Goal: Check status: Check status

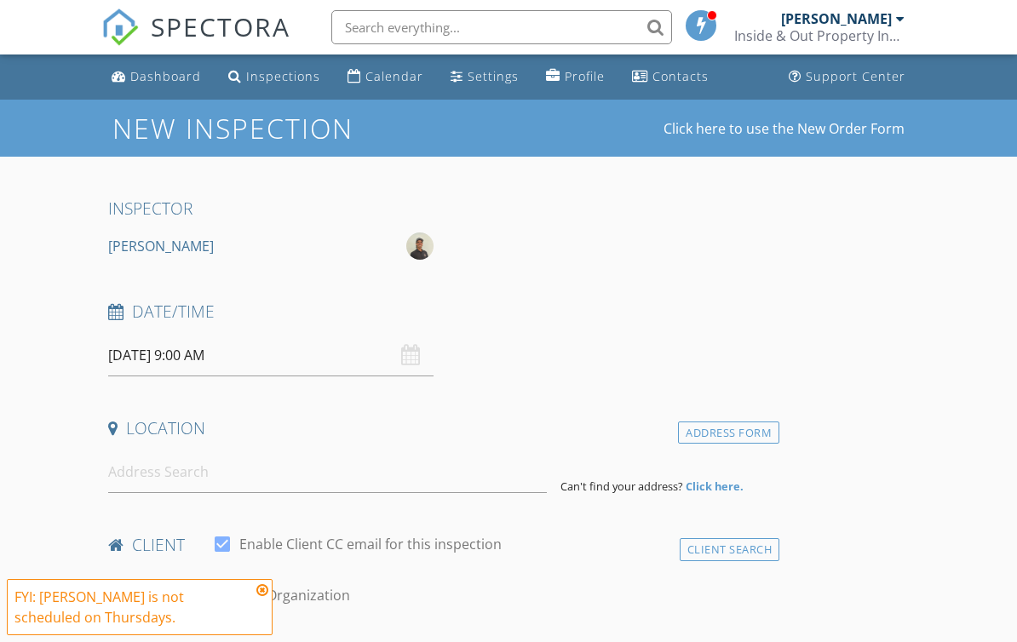
click at [153, 83] on div "Dashboard" at bounding box center [165, 76] width 71 height 16
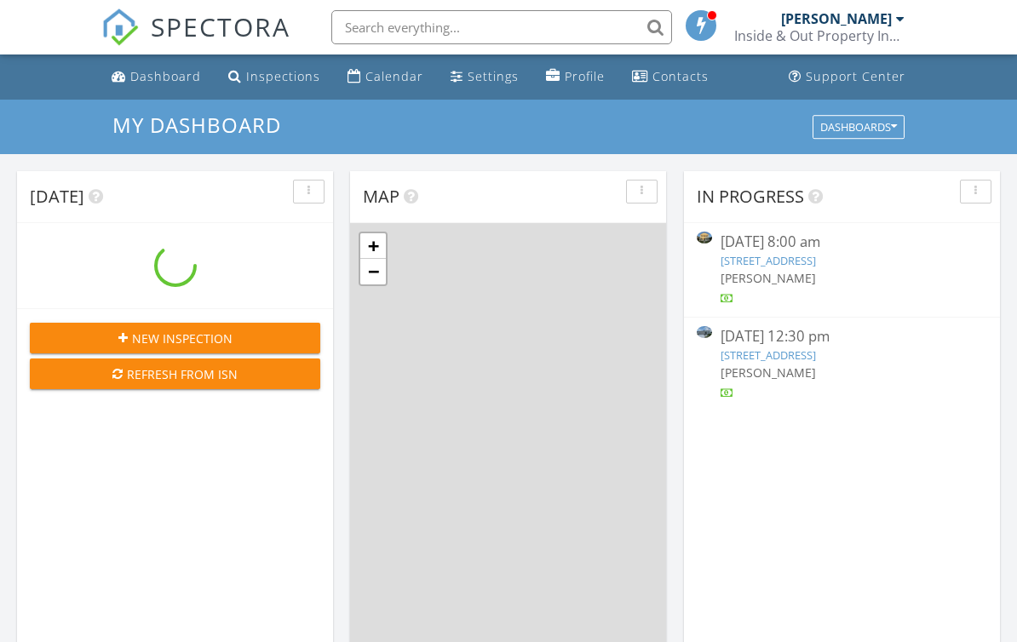
scroll to position [1550, 1017]
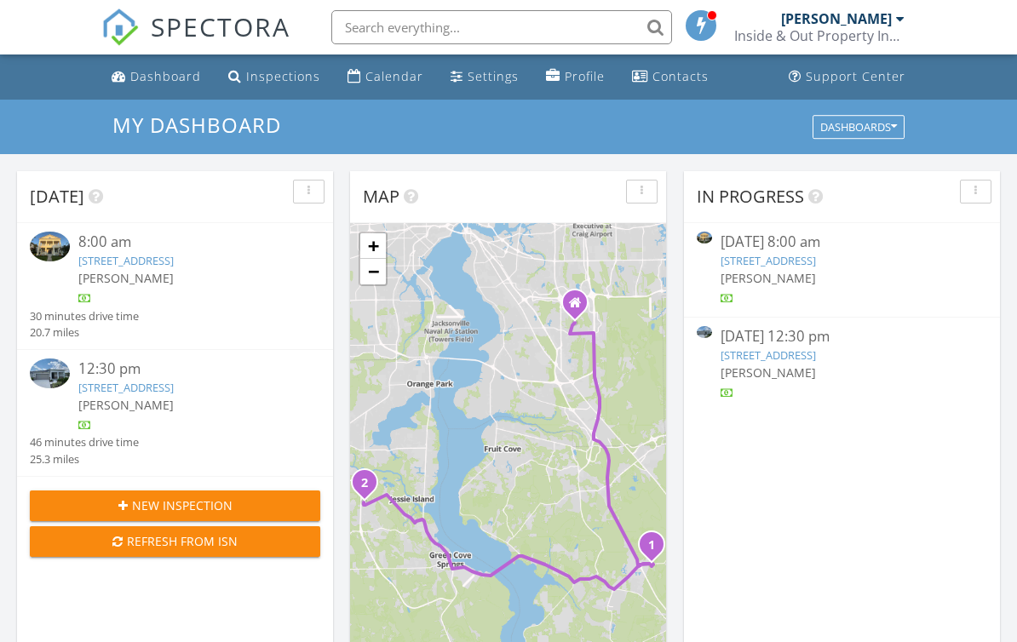
click at [194, 393] on div "2606 Firebrush Lane Lot 153, Greencove Springs, FL 32043" at bounding box center [187, 388] width 218 height 16
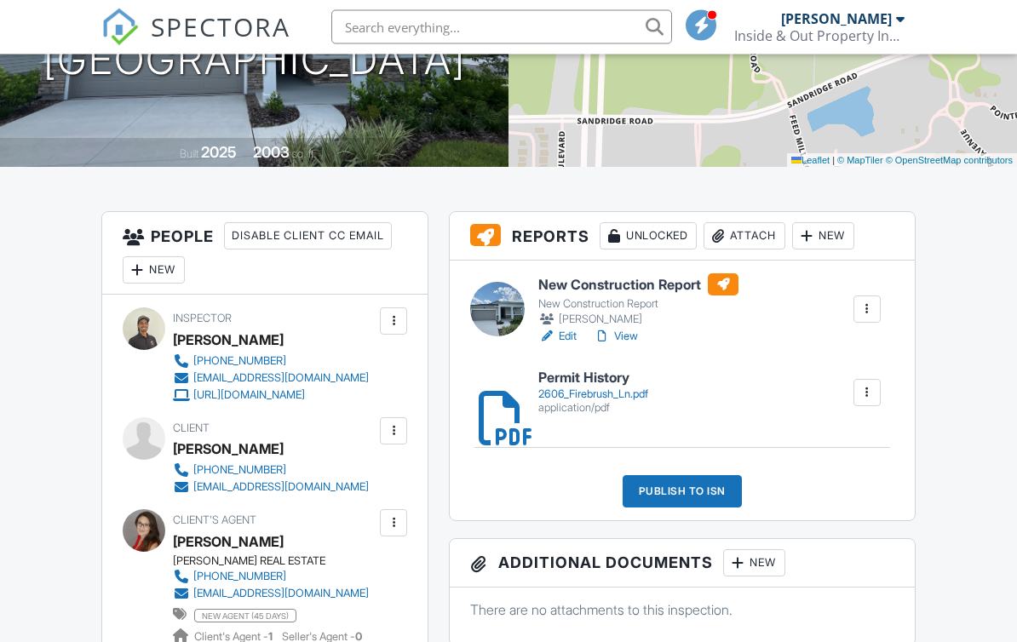
scroll to position [288, 0]
click at [637, 339] on link "View" at bounding box center [615, 336] width 44 height 17
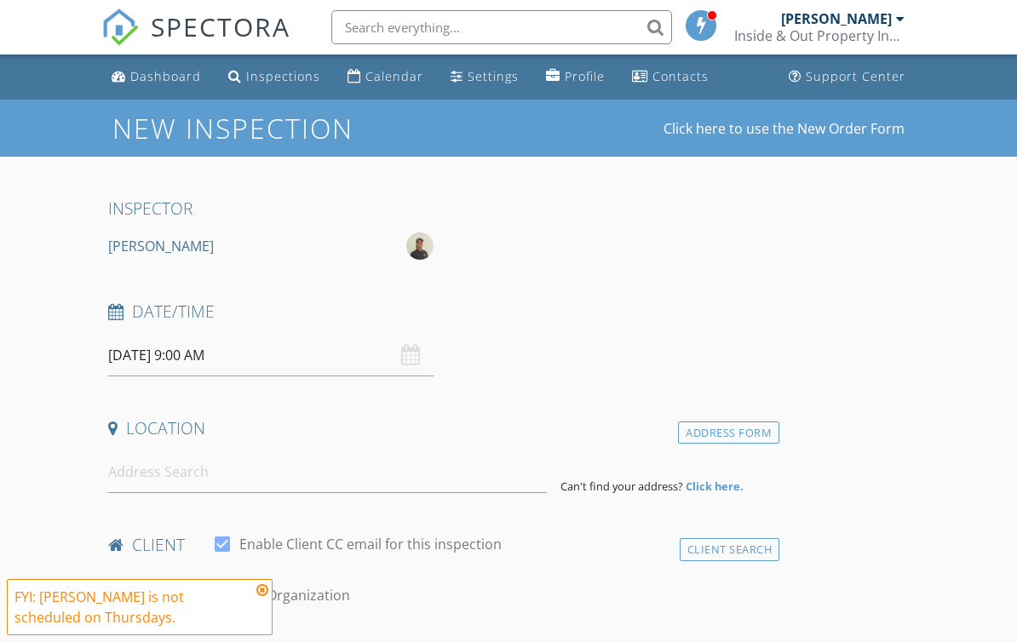
click at [186, 75] on div "Dashboard" at bounding box center [165, 76] width 71 height 16
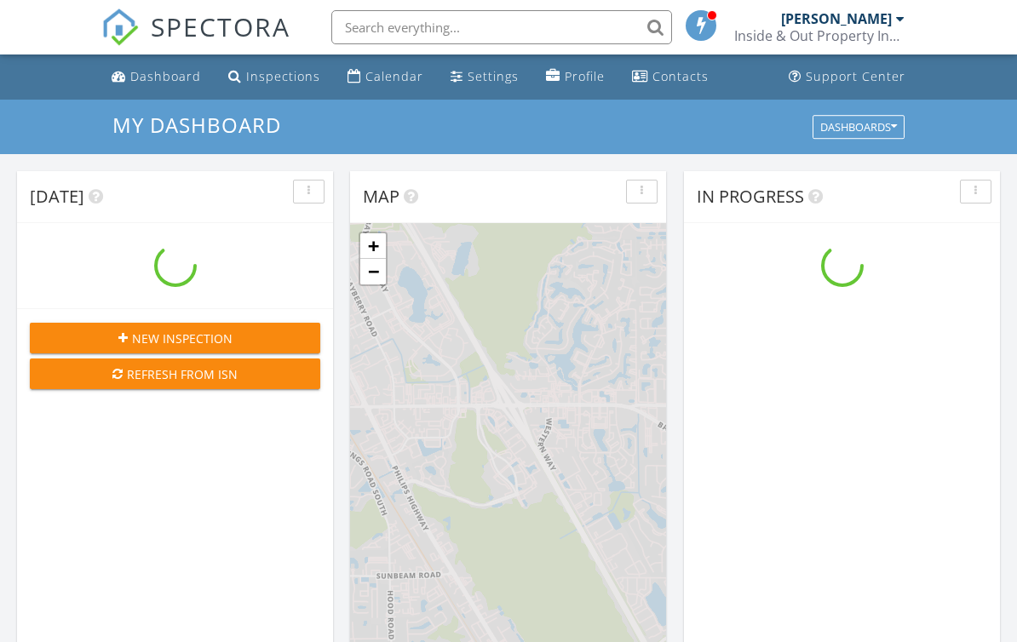
scroll to position [1550, 1017]
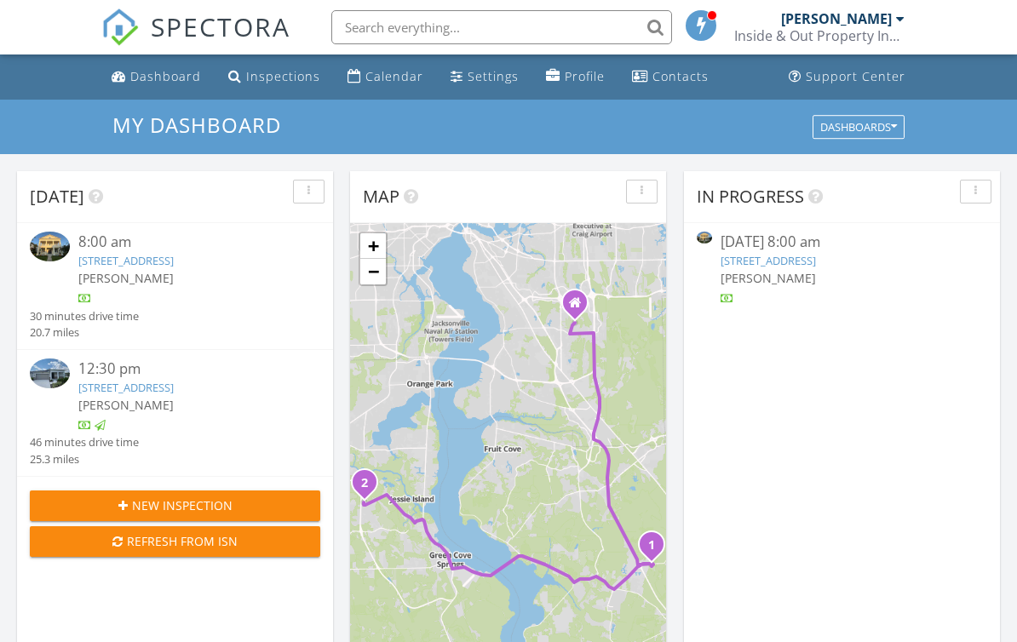
click at [174, 255] on link "[STREET_ADDRESS]" at bounding box center [125, 260] width 95 height 15
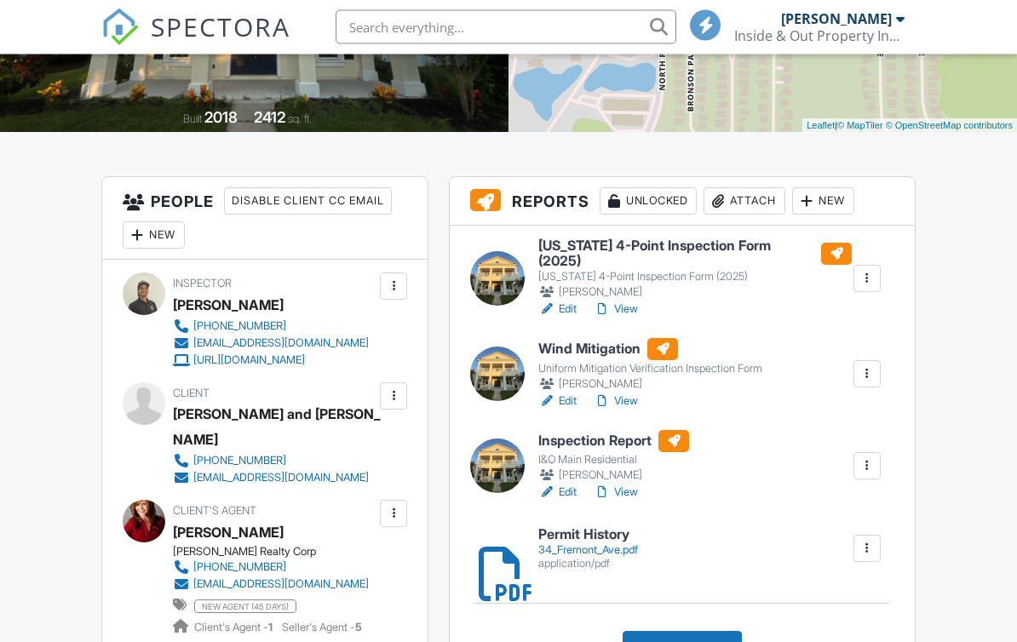
scroll to position [326, 0]
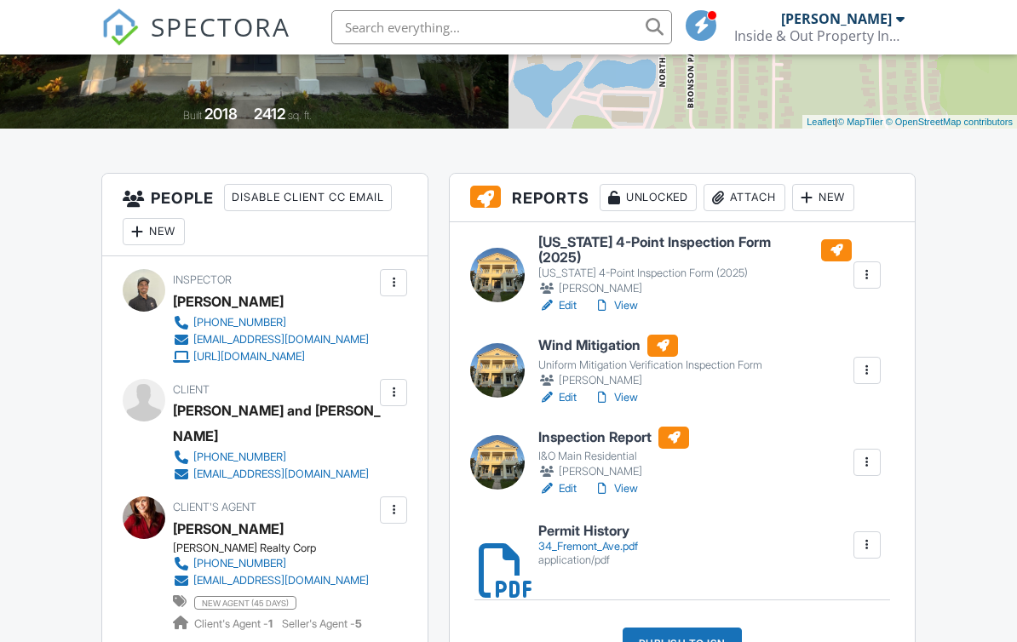
click at [617, 471] on div "[PERSON_NAME]" at bounding box center [613, 471] width 151 height 17
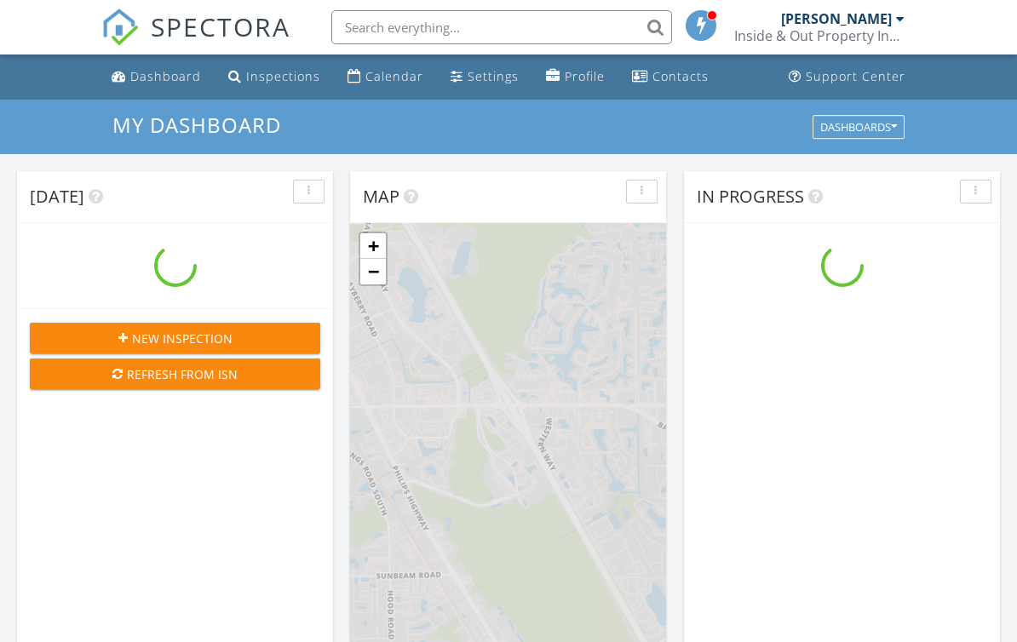
scroll to position [1550, 1017]
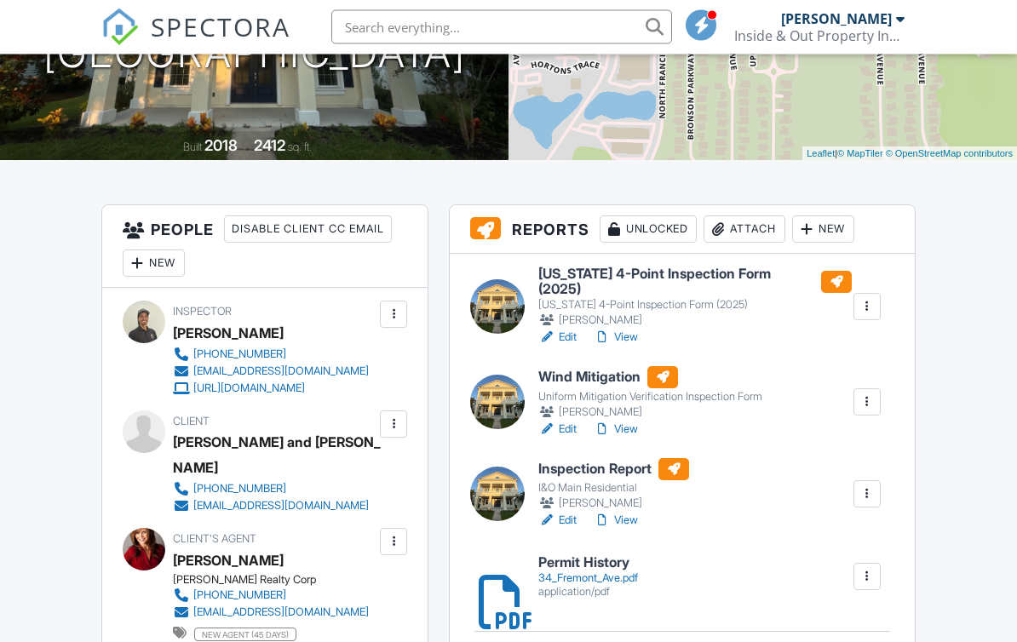
scroll to position [295, 0]
click at [623, 512] on link "View" at bounding box center [615, 520] width 44 height 17
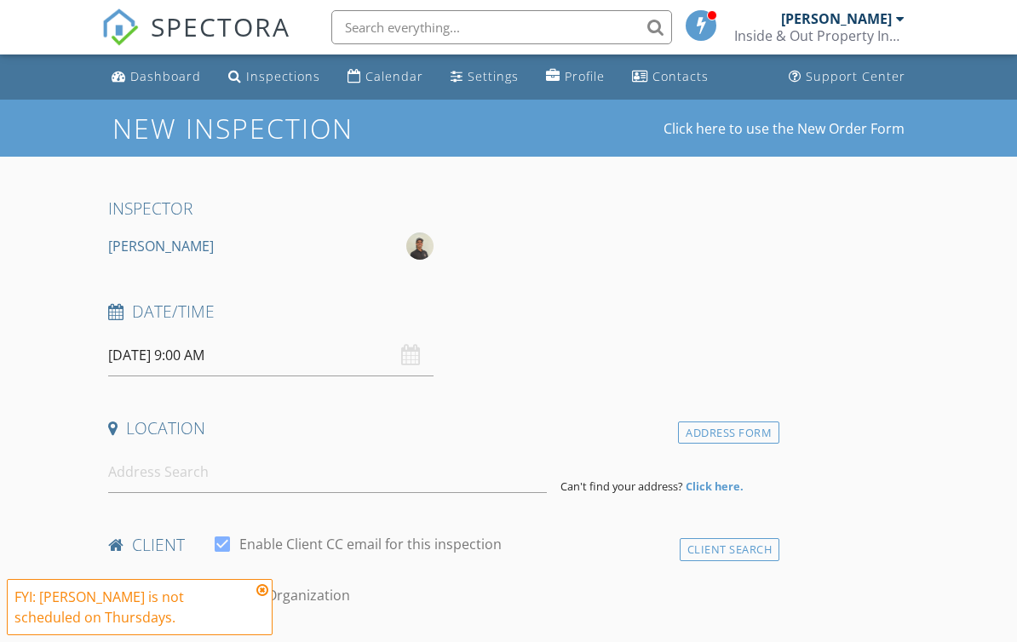
click at [151, 76] on div "Dashboard" at bounding box center [165, 76] width 71 height 16
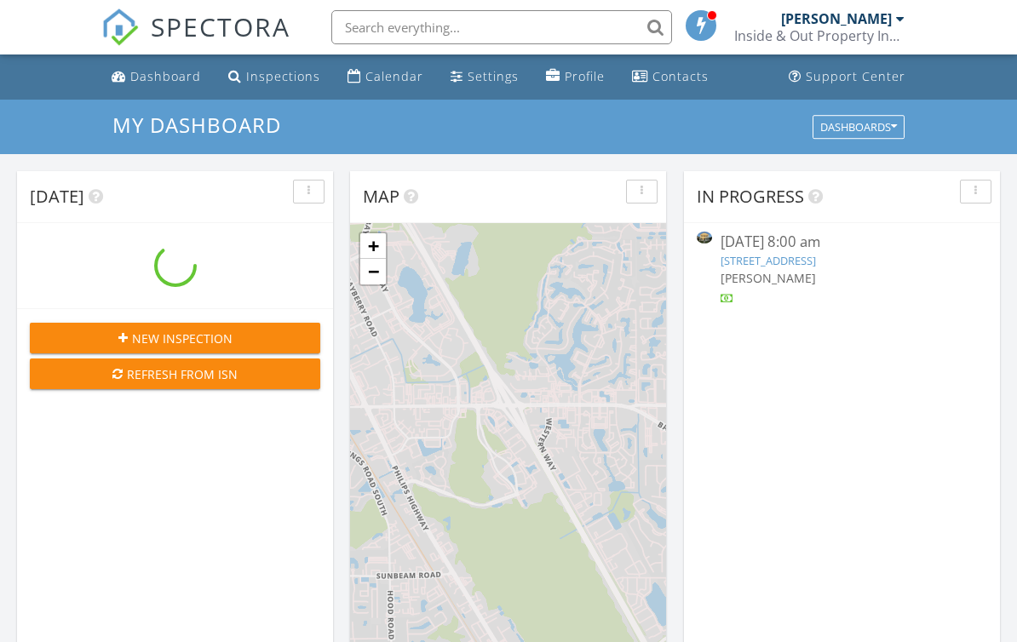
scroll to position [1550, 1017]
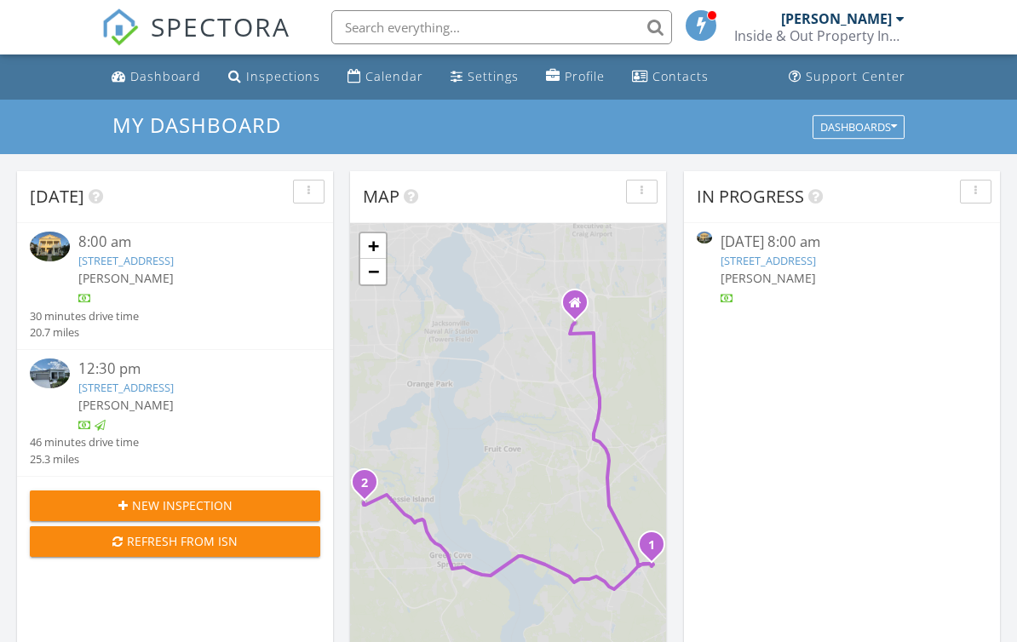
click at [106, 258] on link "34 Fremont Ave, Saint Augustine, FL 32095" at bounding box center [125, 260] width 95 height 15
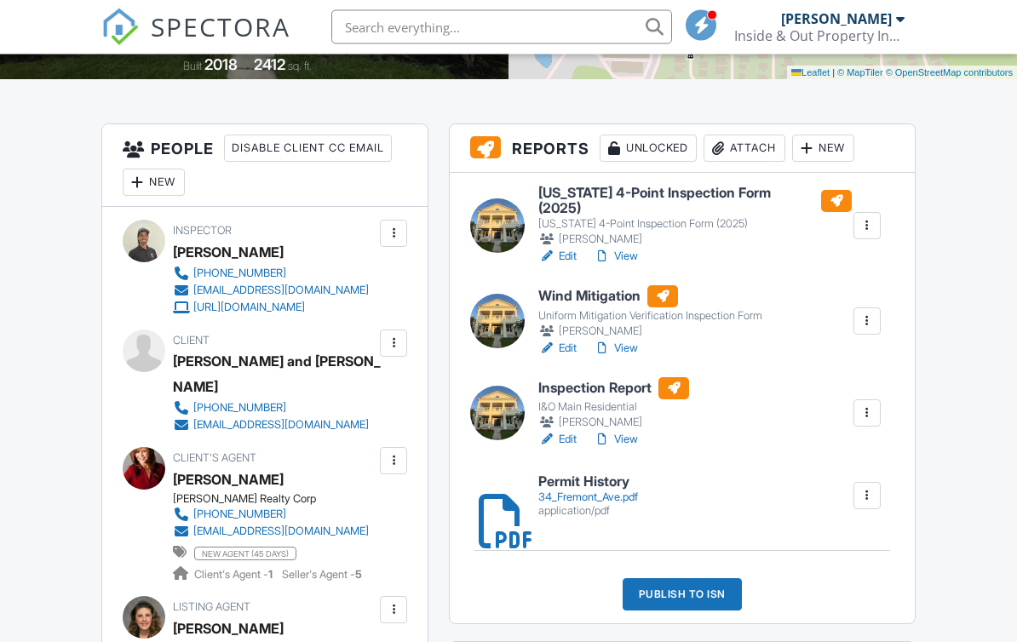
scroll to position [375, 0]
click at [623, 431] on link "View" at bounding box center [615, 439] width 44 height 17
